Goal: Communication & Community: Answer question/provide support

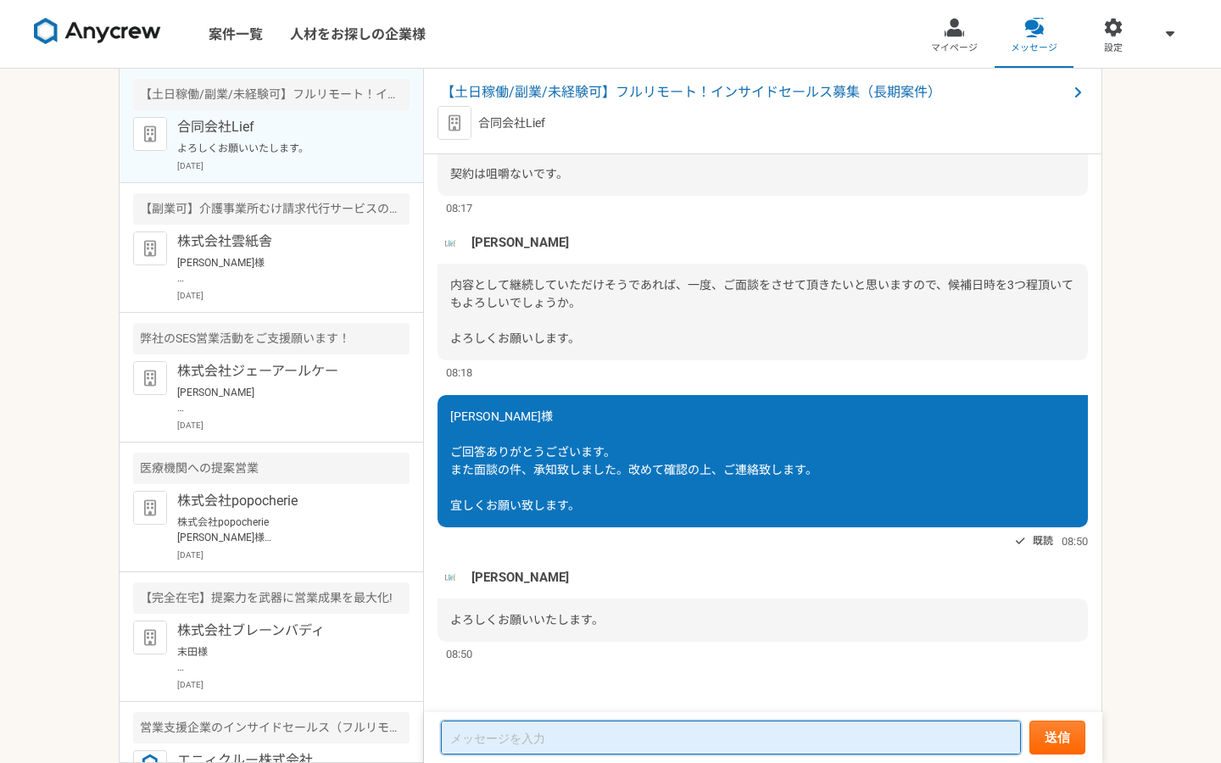
scroll to position [2, 0]
click at [502, 753] on textarea at bounding box center [731, 738] width 580 height 34
paste textarea "[PERSON_NAME]様 お世話になります。本件ご連絡大変遅くなり、[PERSON_NAME]申し訳ございません。ご連絡お返しする事を失念しており、本日に…"
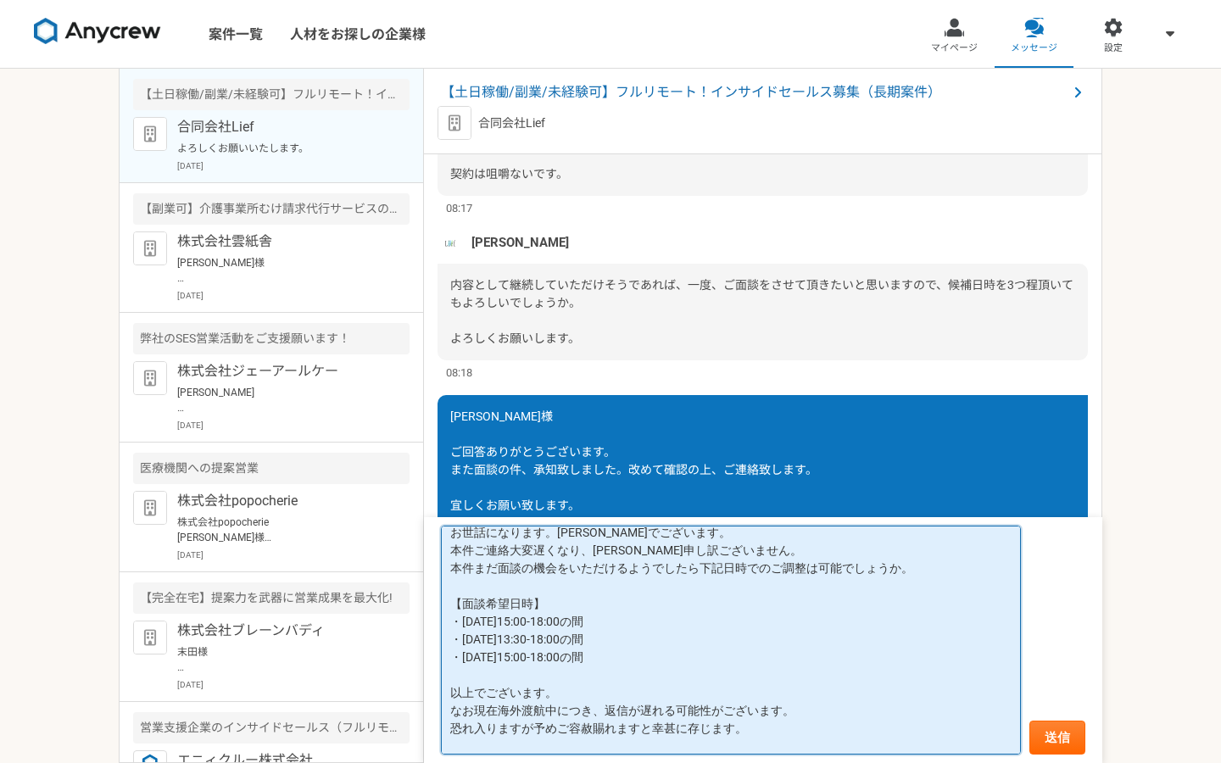
scroll to position [64, 0]
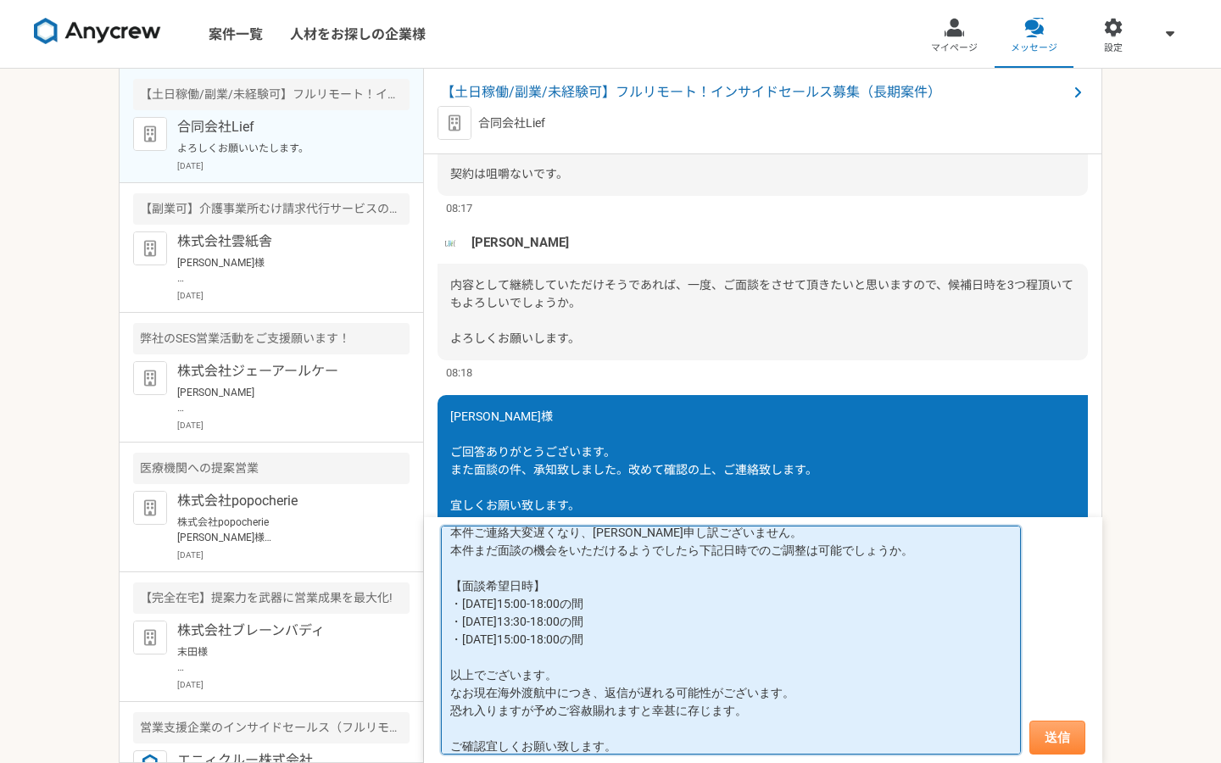
type textarea "[PERSON_NAME]様 お世話になります。[PERSON_NAME]でございます。 本件ご連絡大変遅くなり、[PERSON_NAME]申し訳ございません…"
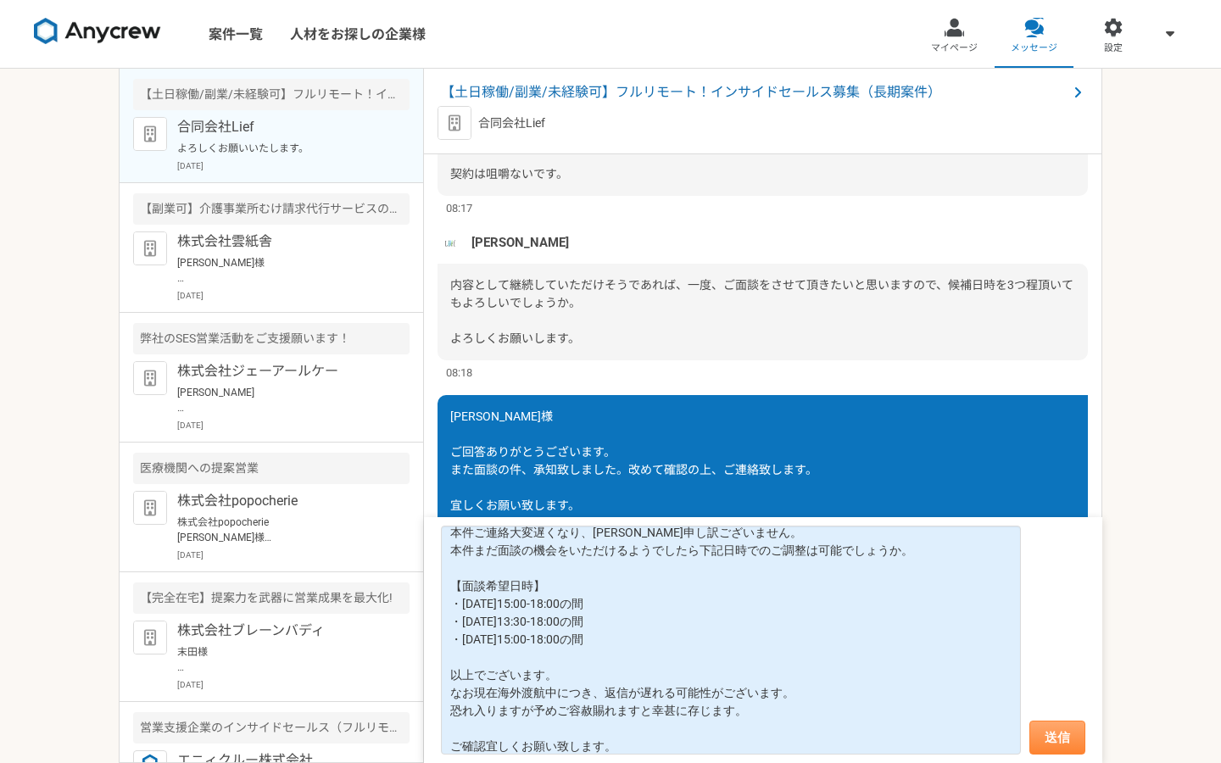
click at [1043, 743] on button "送信" at bounding box center [1057, 738] width 56 height 34
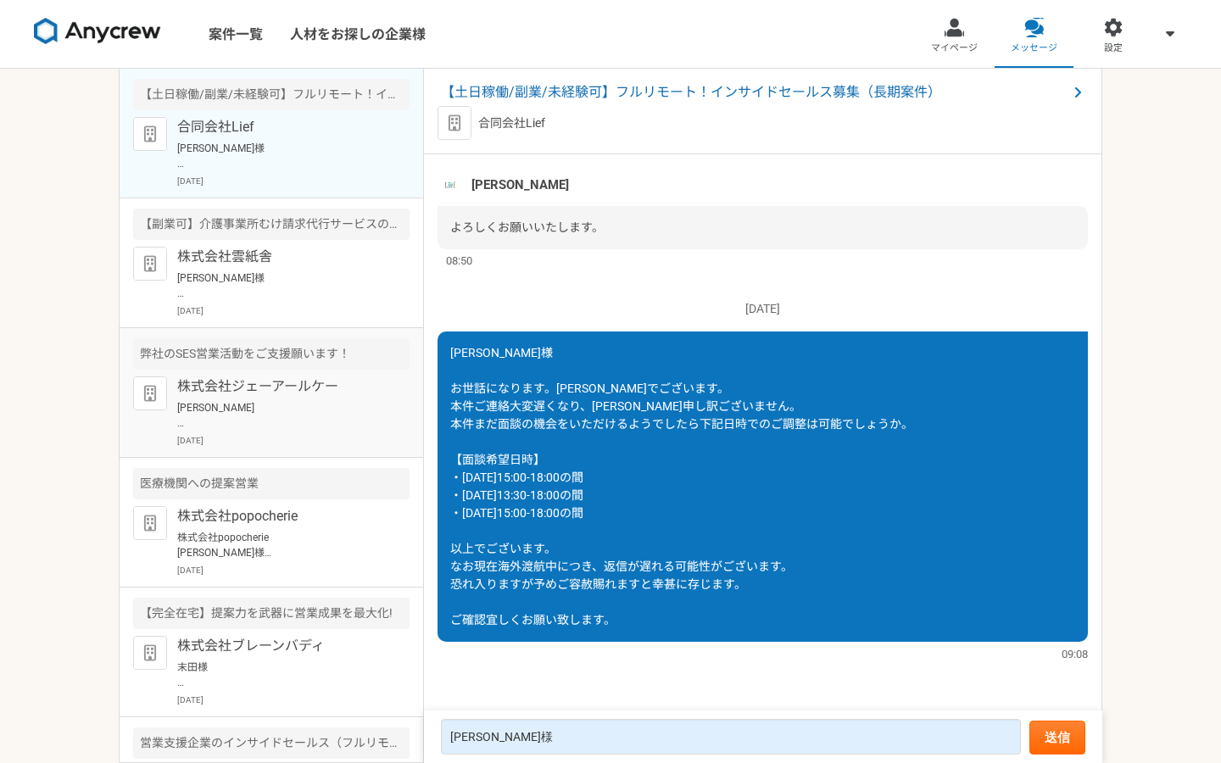
scroll to position [1489, 0]
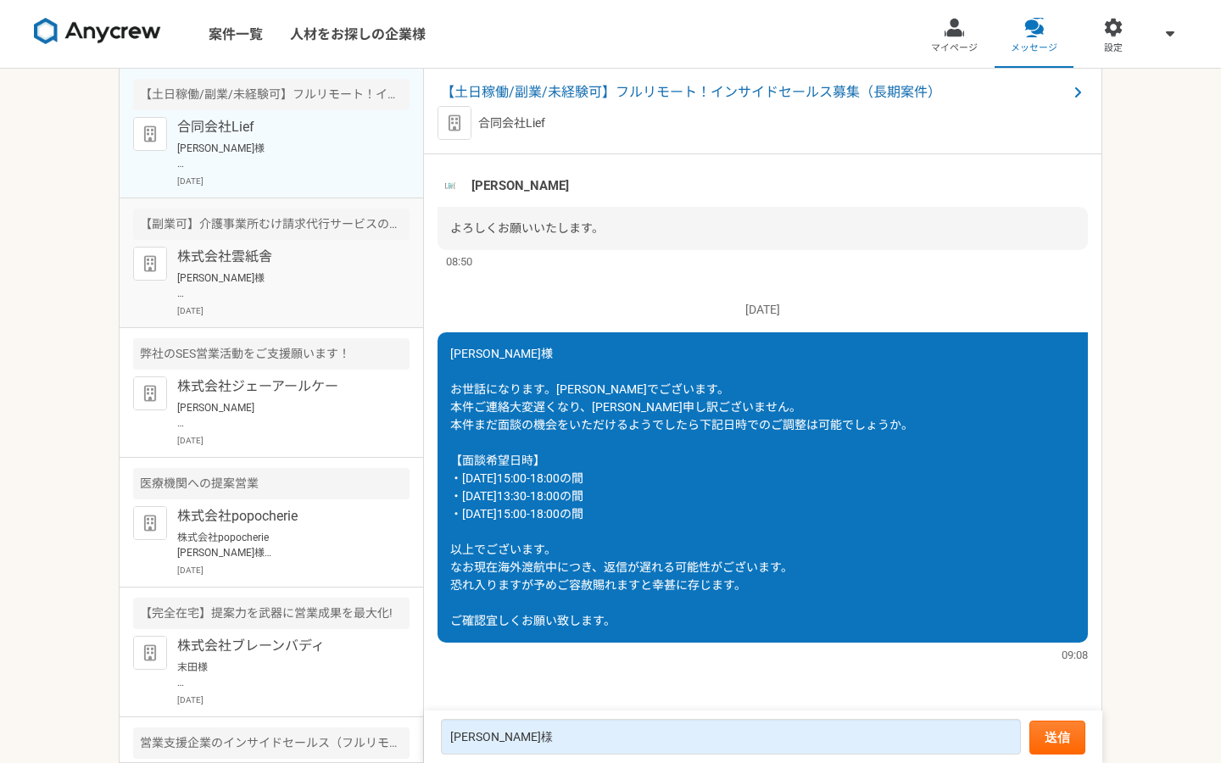
click at [252, 274] on p "[PERSON_NAME]様 お世話になります。 本件ご連絡ありがとうございます。 承知致しました。 [DATE]11:00〜より宜しくお願い致します。 ご確…" at bounding box center [281, 285] width 209 height 31
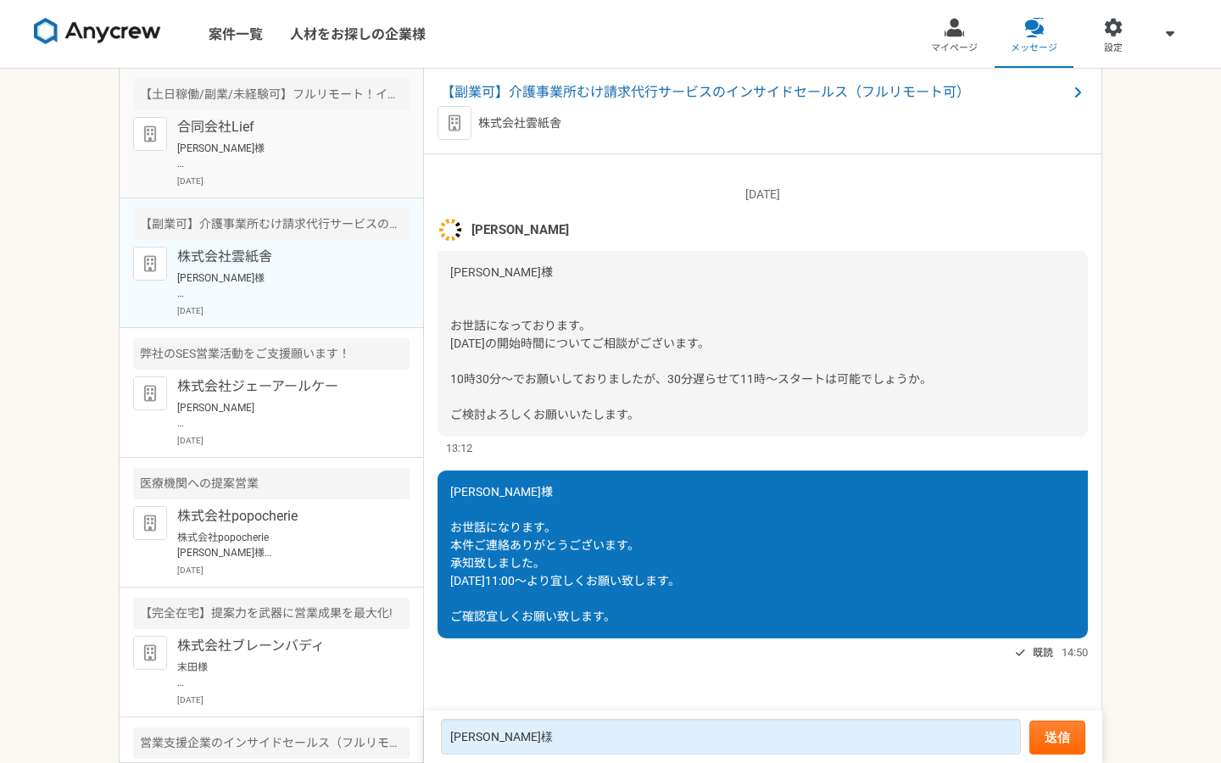
click at [280, 166] on p "[PERSON_NAME]様 お世話になります。[PERSON_NAME]でございます。 本件ご連絡大変遅くなり、[PERSON_NAME]申し訳ございません…" at bounding box center [281, 156] width 209 height 31
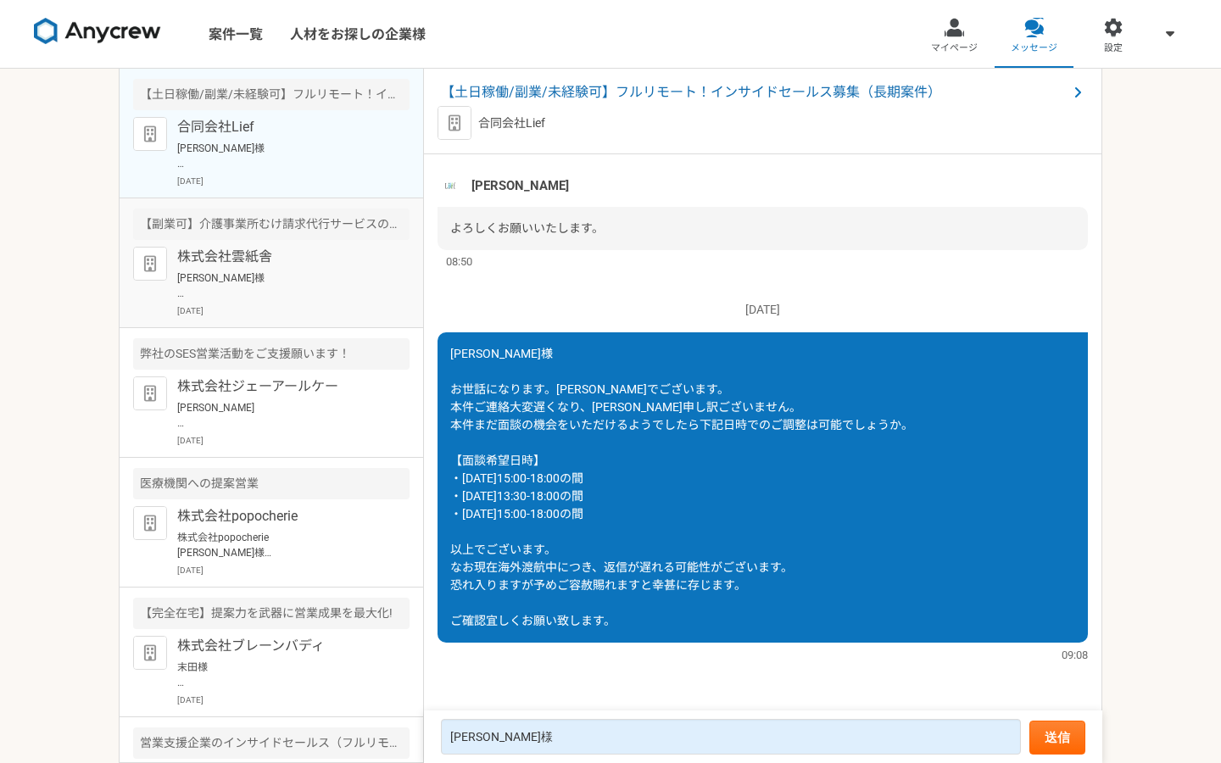
click at [247, 324] on article "【副業可】介護事業所むけ請求代行サービスのインサイドセールス（フルリモート可） 株式会社雲紙舎 [PERSON_NAME]様 お世話になります。 本件ご連絡あ…" at bounding box center [272, 263] width 304 height 130
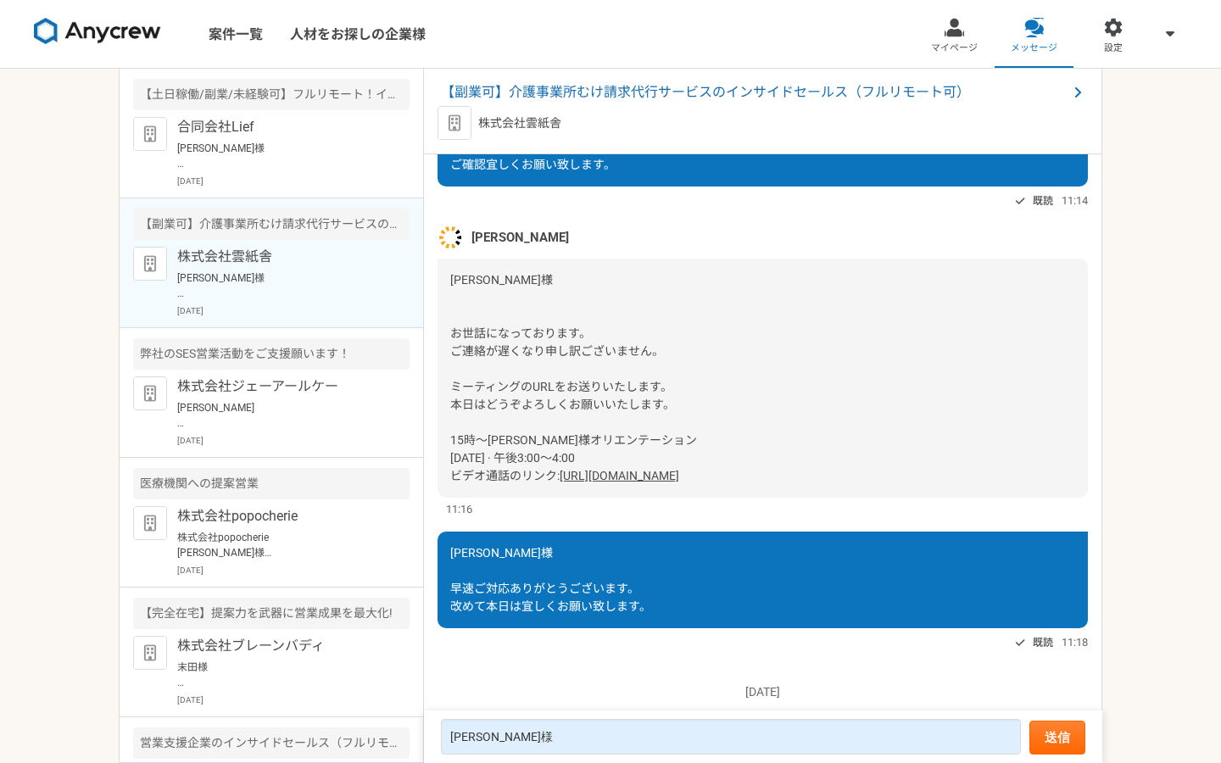
scroll to position [1987, 0]
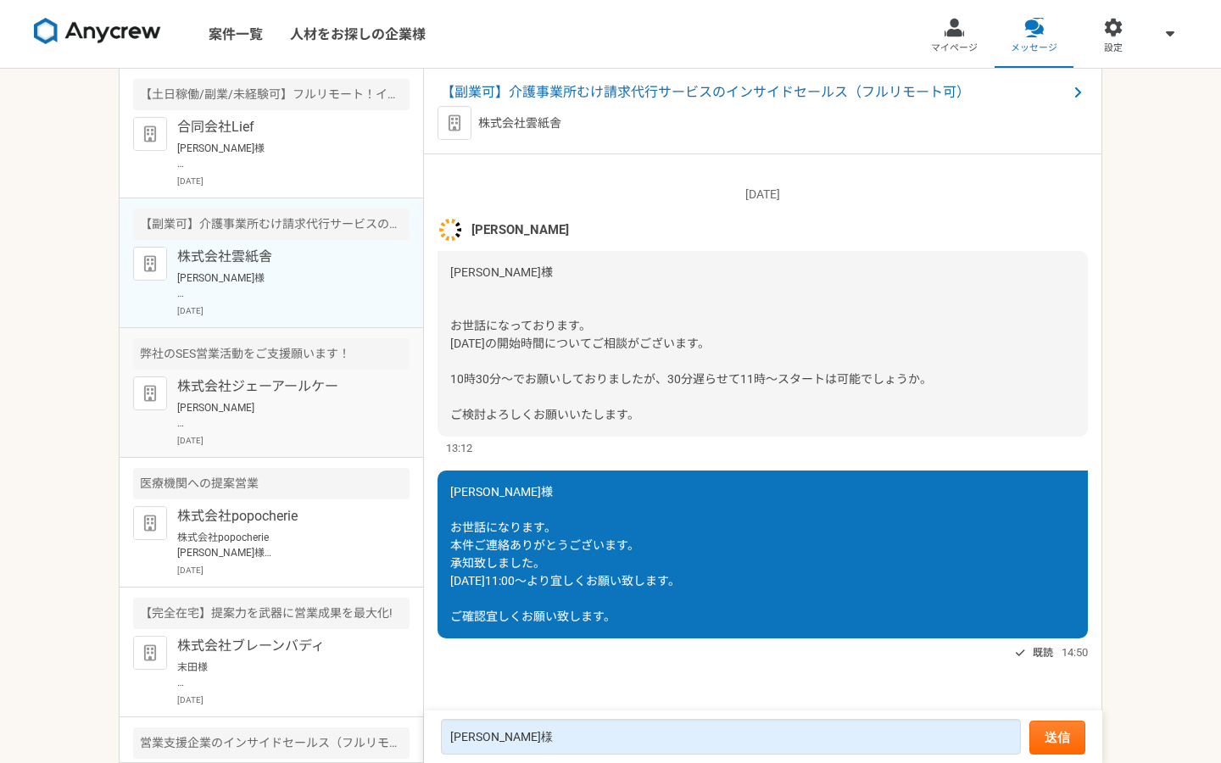
click at [256, 382] on p "株式会社ジェーアールケー" at bounding box center [281, 386] width 209 height 20
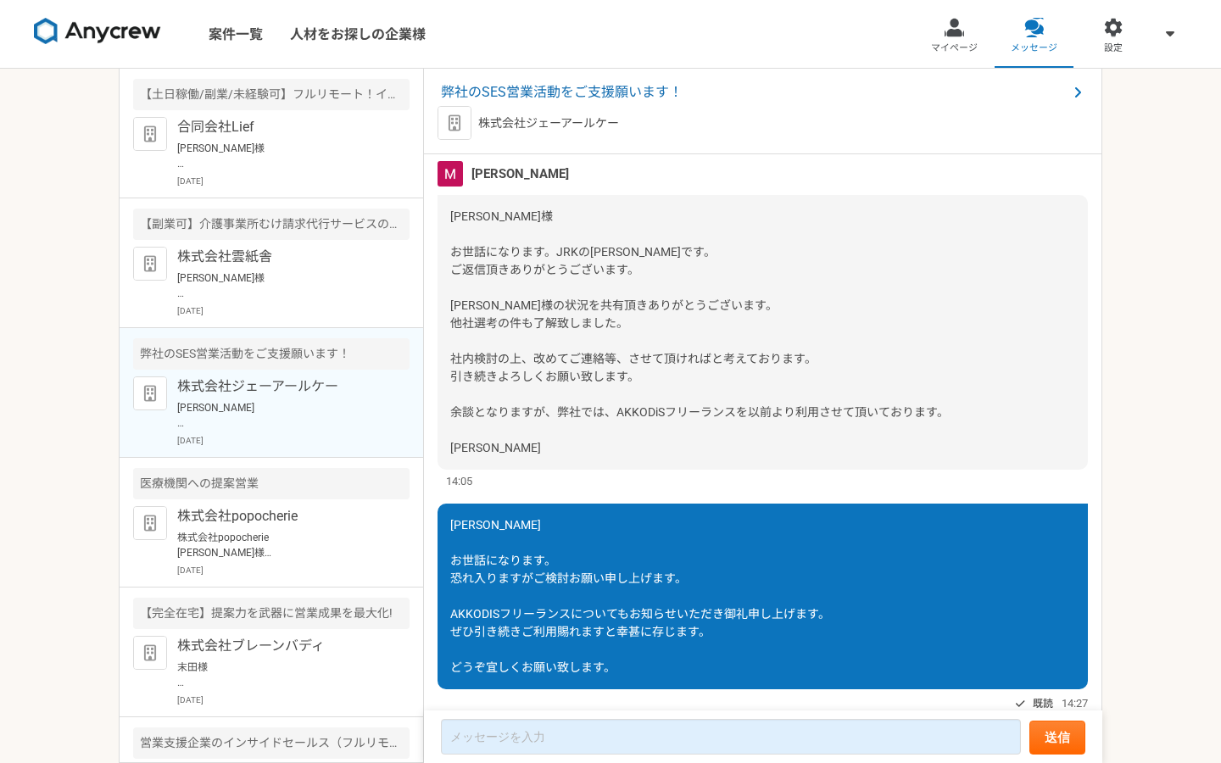
scroll to position [2311, 0]
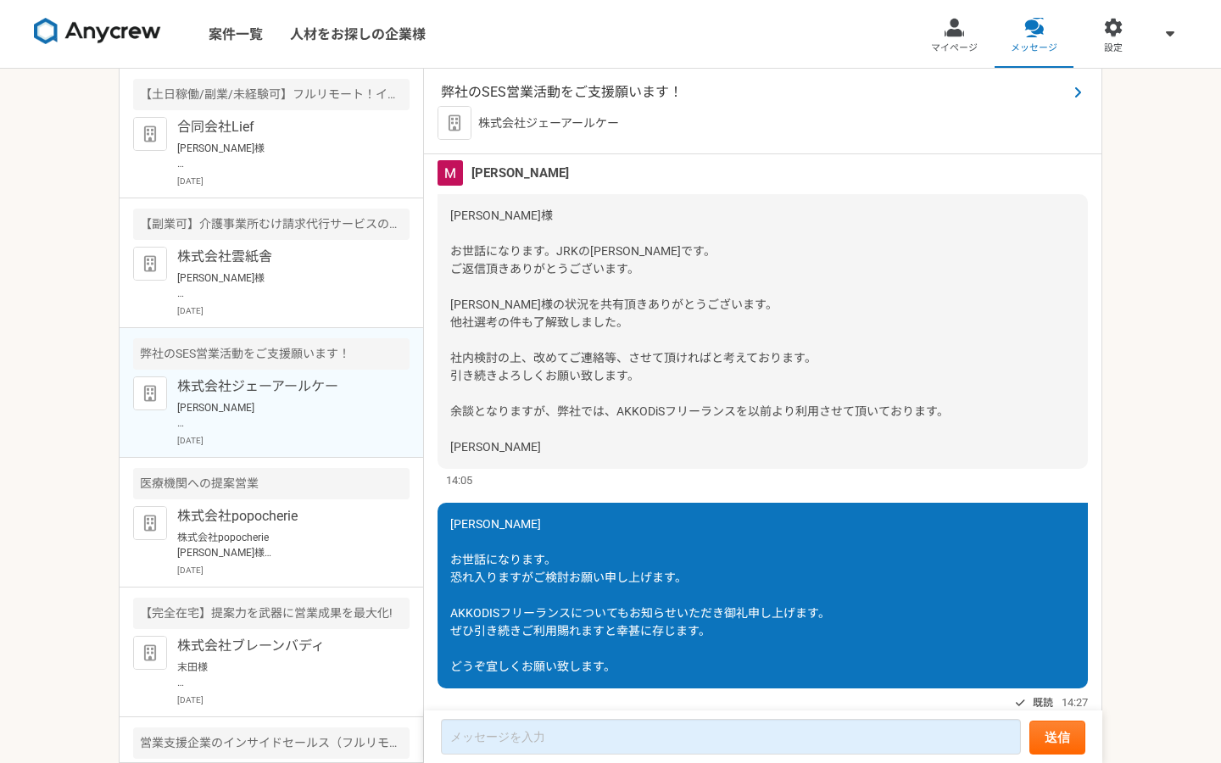
click at [589, 94] on span "弊社のSES営業活動をご支援願います！" at bounding box center [754, 92] width 627 height 20
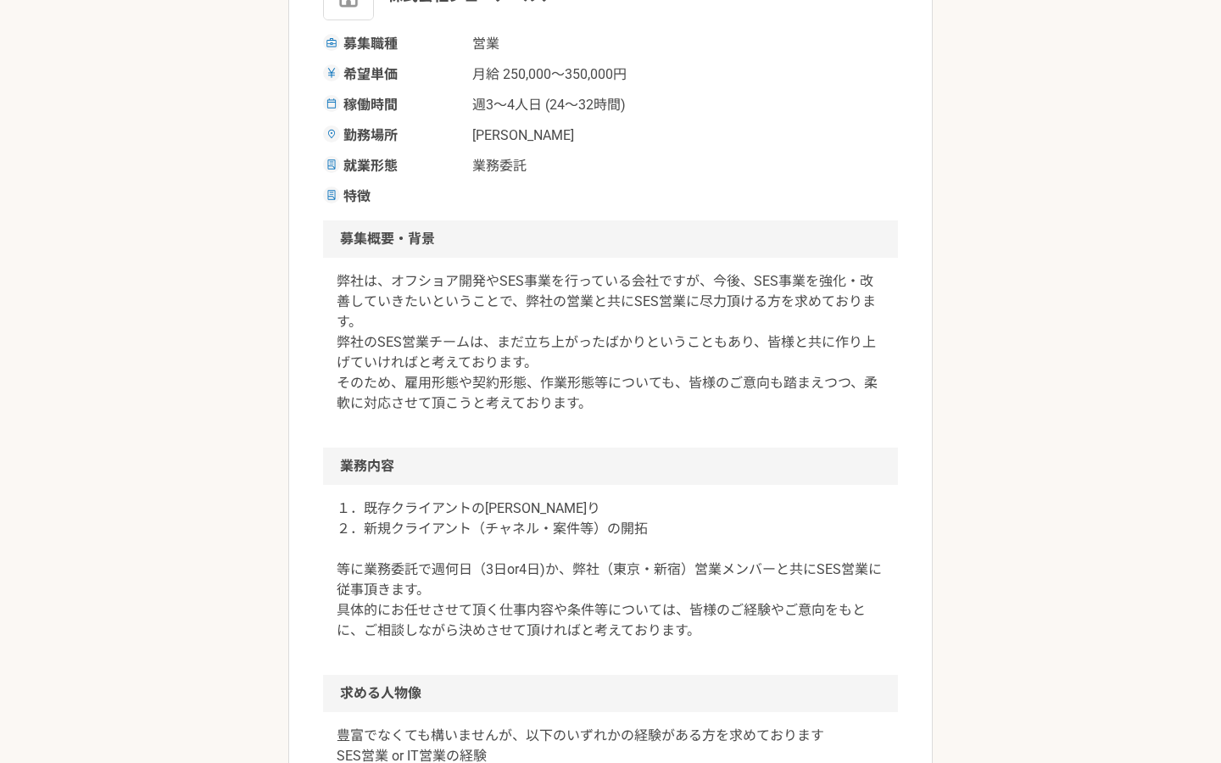
scroll to position [625, 0]
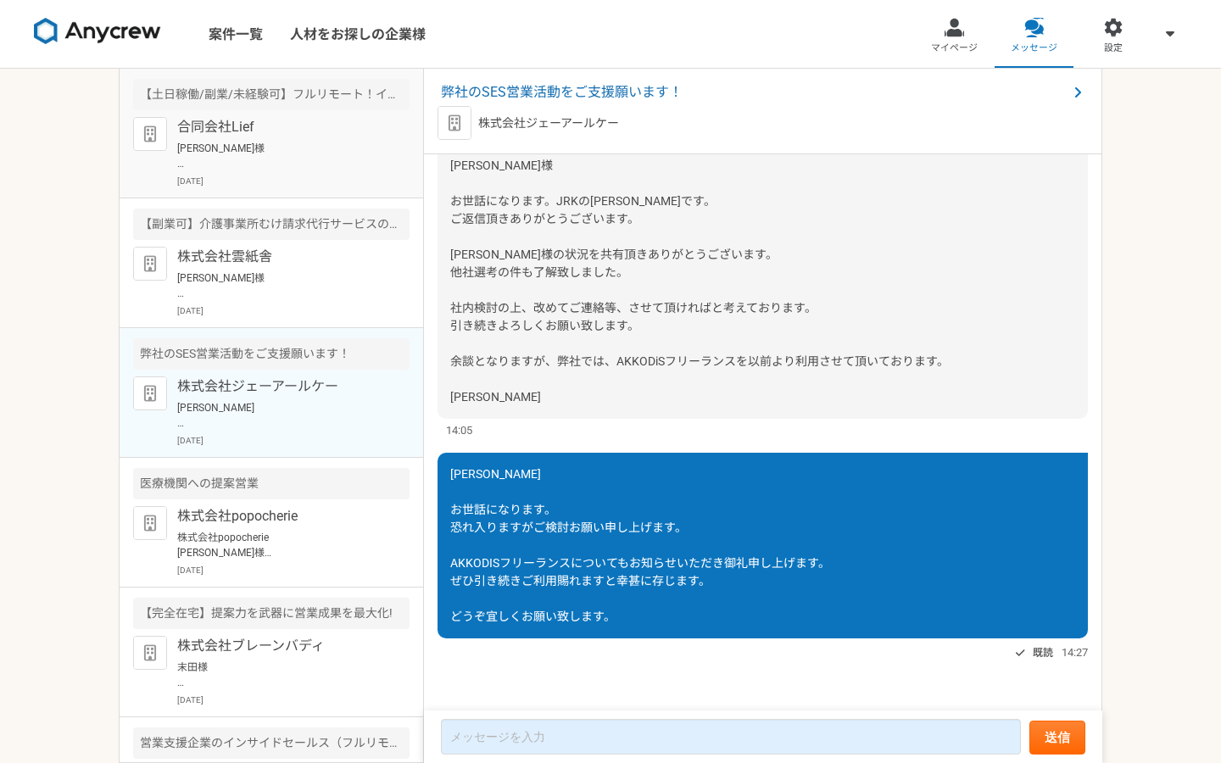
click at [308, 160] on p "[PERSON_NAME]様 お世話になります。[PERSON_NAME]でございます。 本件ご連絡大変遅くなり、[PERSON_NAME]申し訳ございません…" at bounding box center [281, 156] width 209 height 31
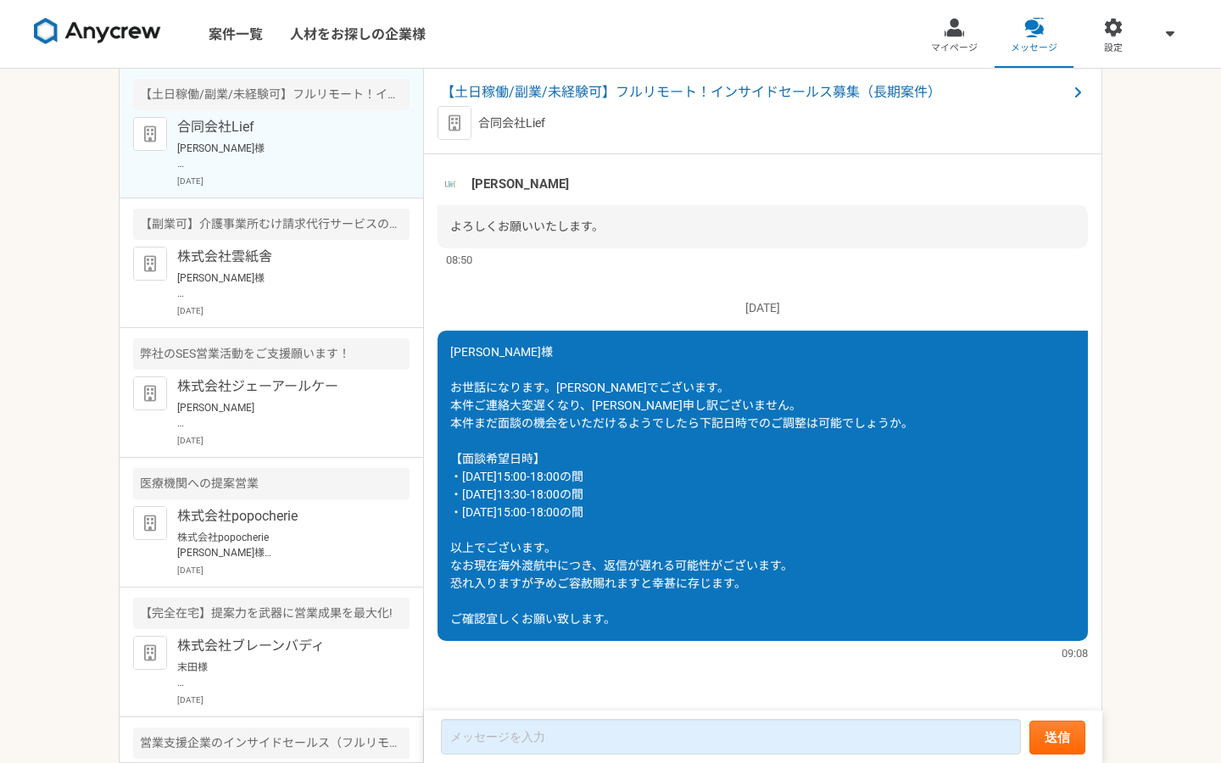
scroll to position [1489, 0]
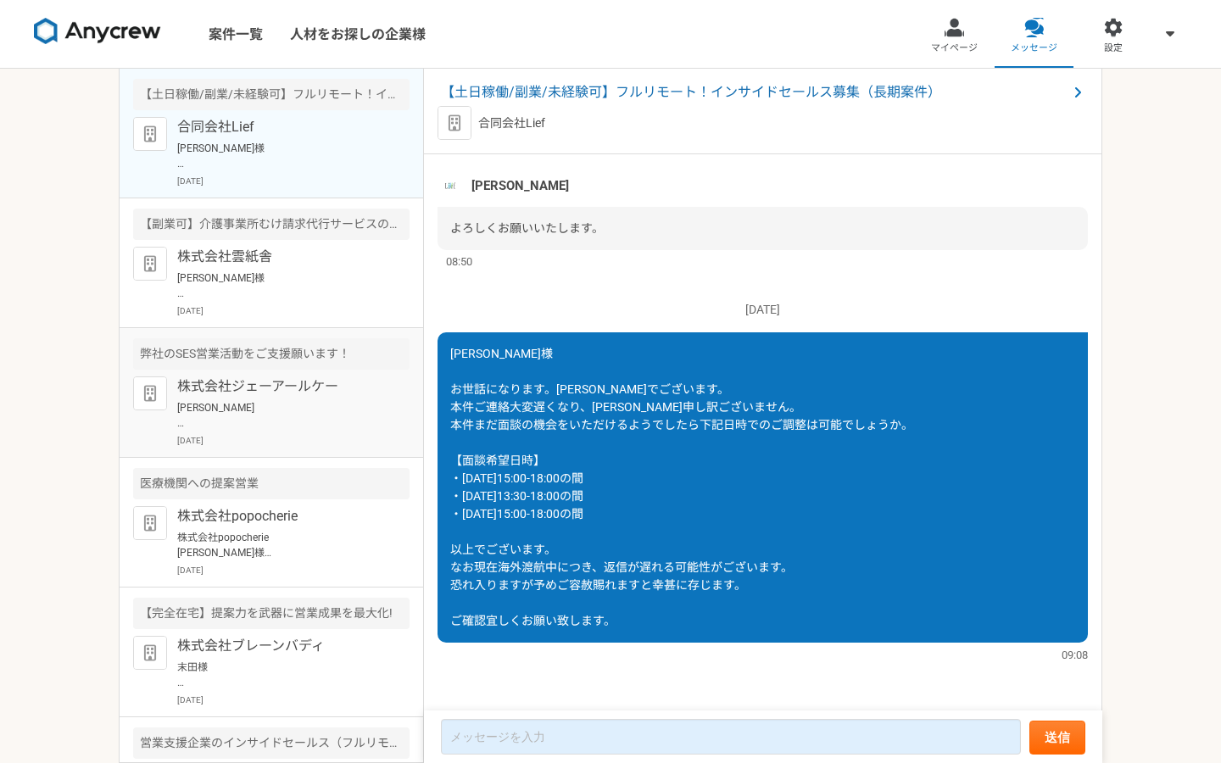
click at [254, 346] on div "弊社のSES営業活動をご支援願います！" at bounding box center [271, 353] width 276 height 31
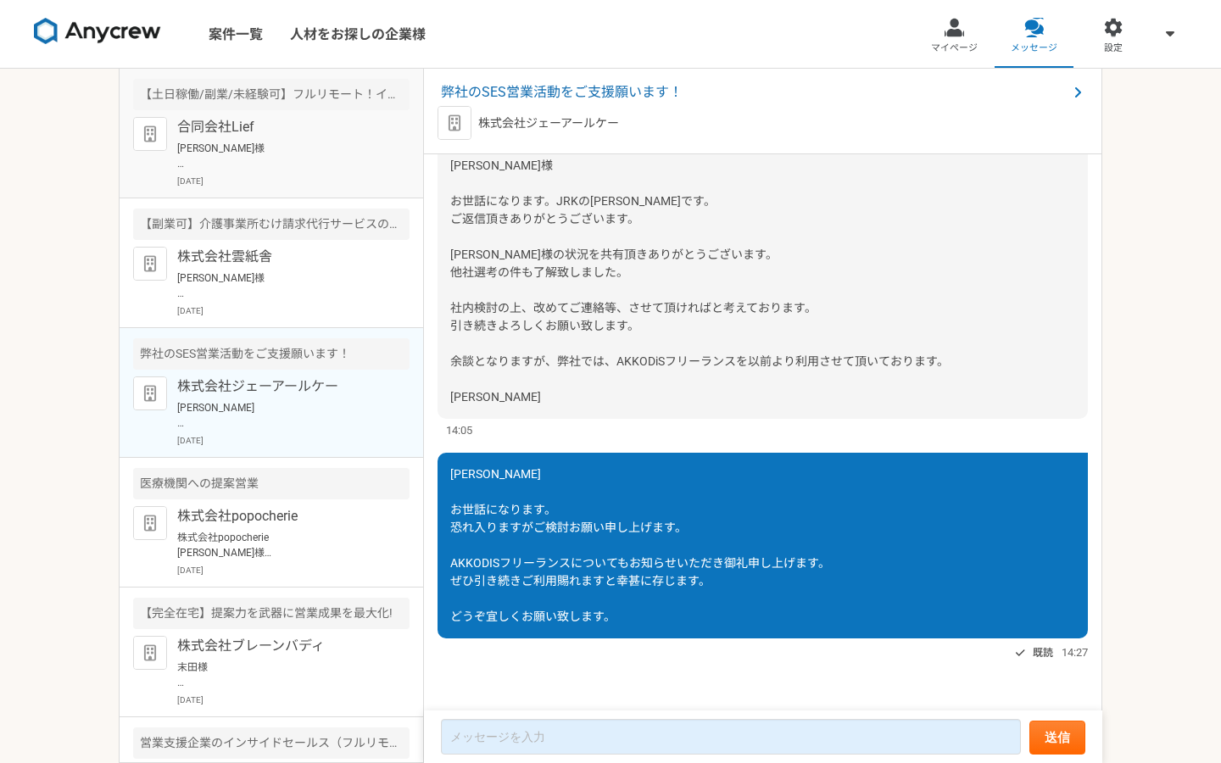
click at [291, 121] on p "合同会社Lief" at bounding box center [281, 127] width 209 height 20
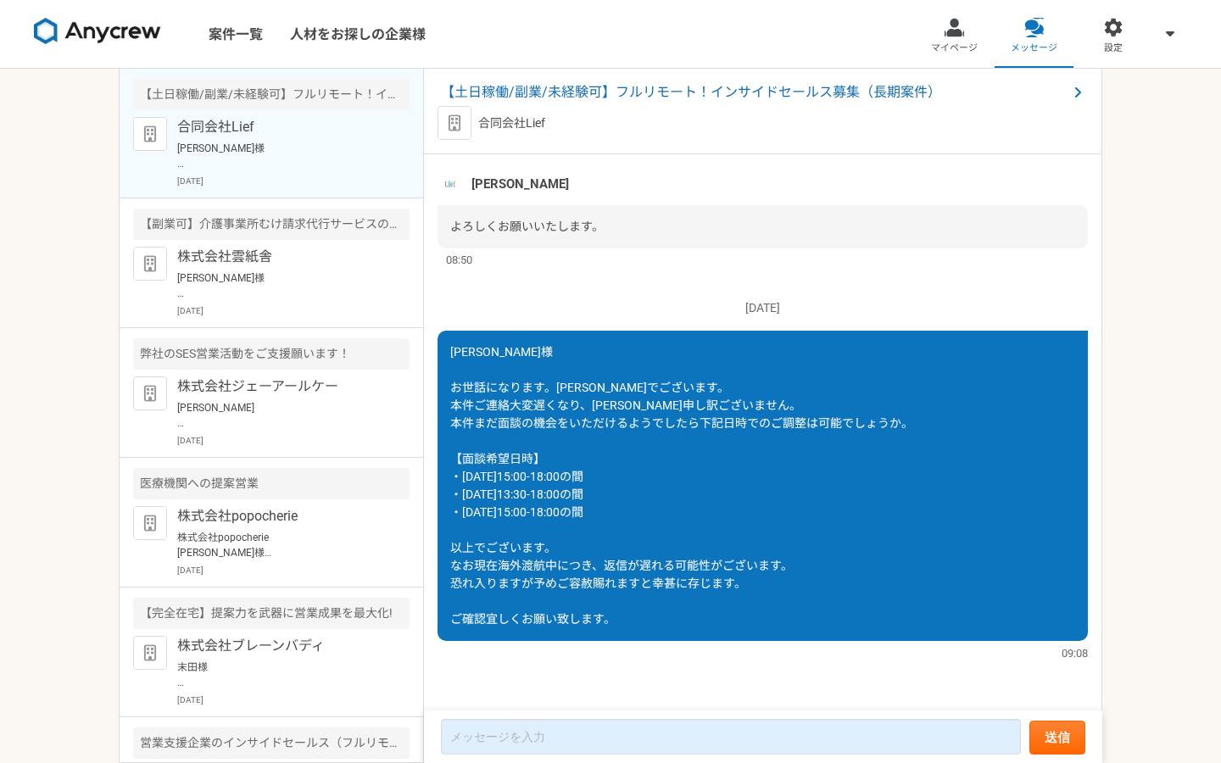
scroll to position [1489, 0]
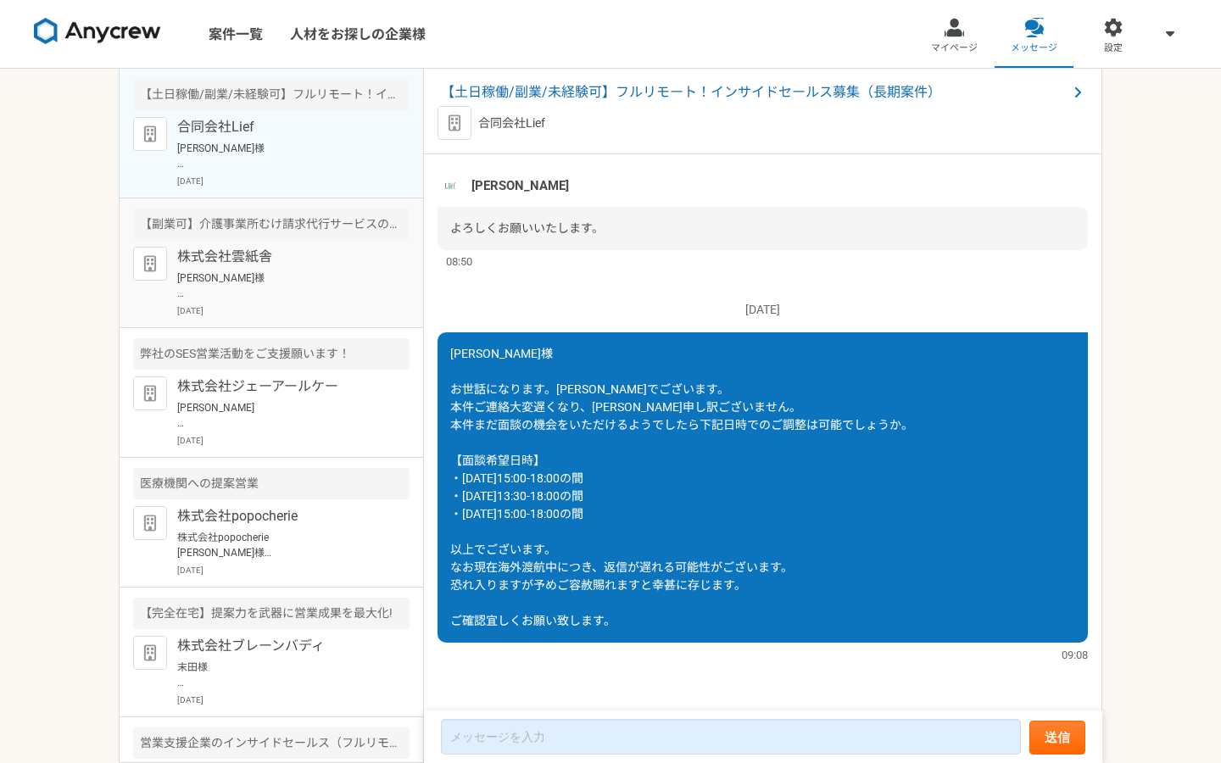
click at [237, 312] on p "[DATE]" at bounding box center [293, 310] width 232 height 13
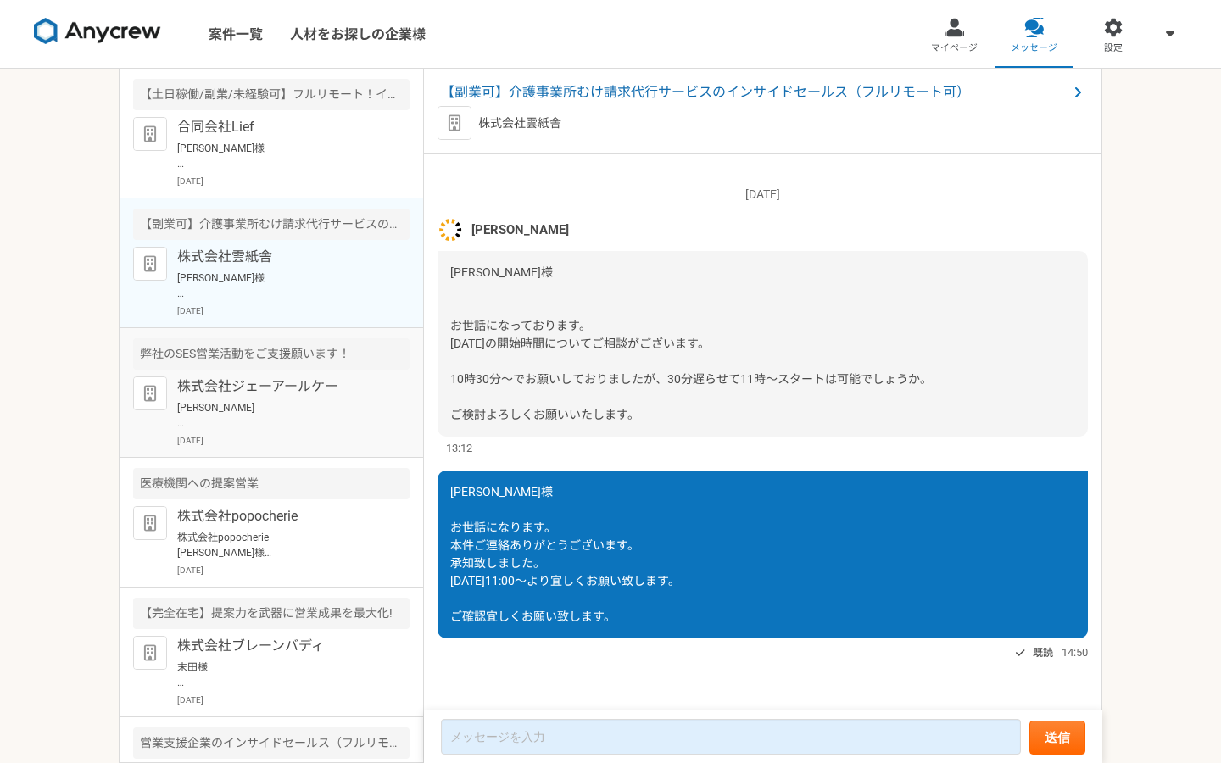
click at [257, 388] on p "株式会社ジェーアールケー" at bounding box center [281, 386] width 209 height 20
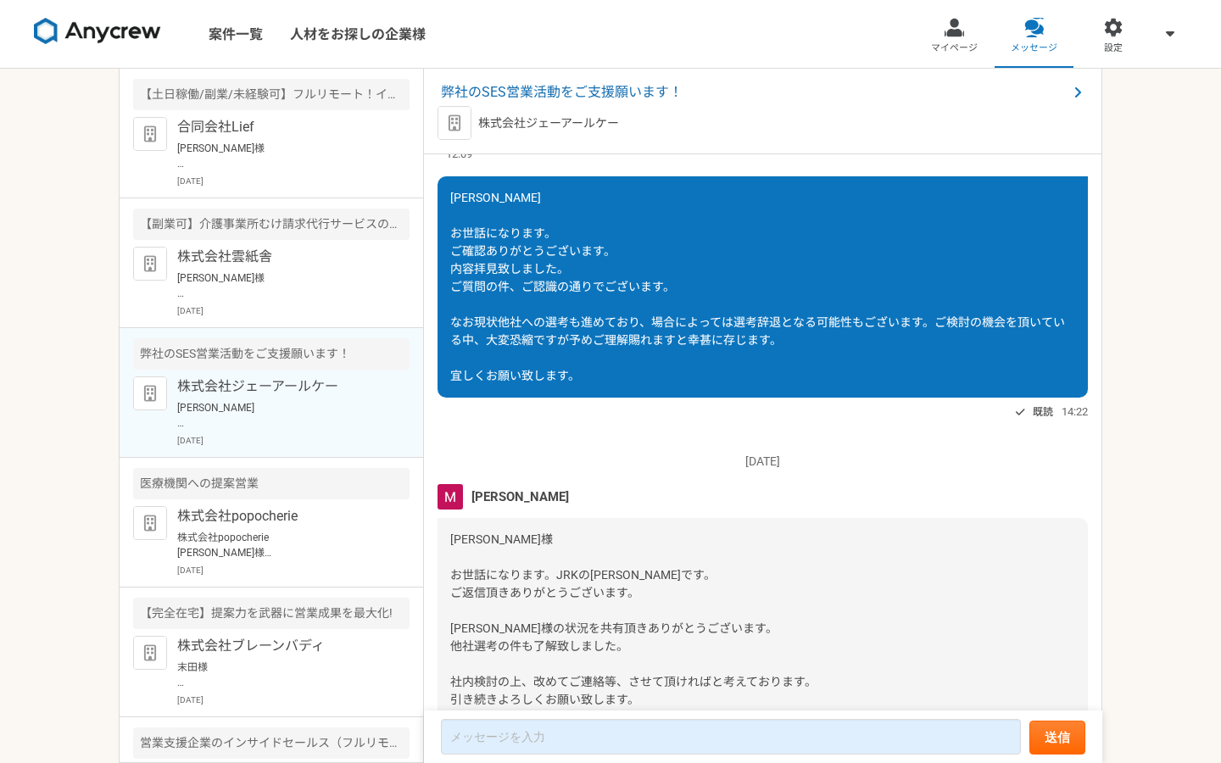
scroll to position [2361, 0]
